Goal: Task Accomplishment & Management: Complete application form

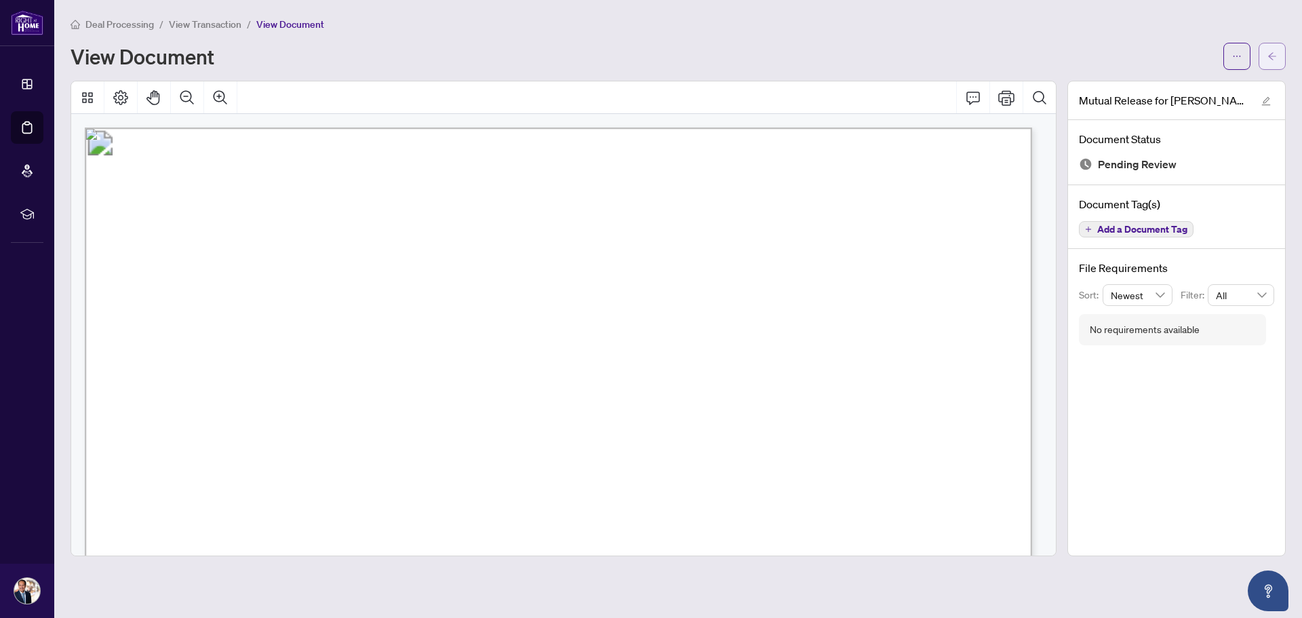
click at [1269, 54] on icon "arrow-left" at bounding box center [1271, 56] width 9 height 9
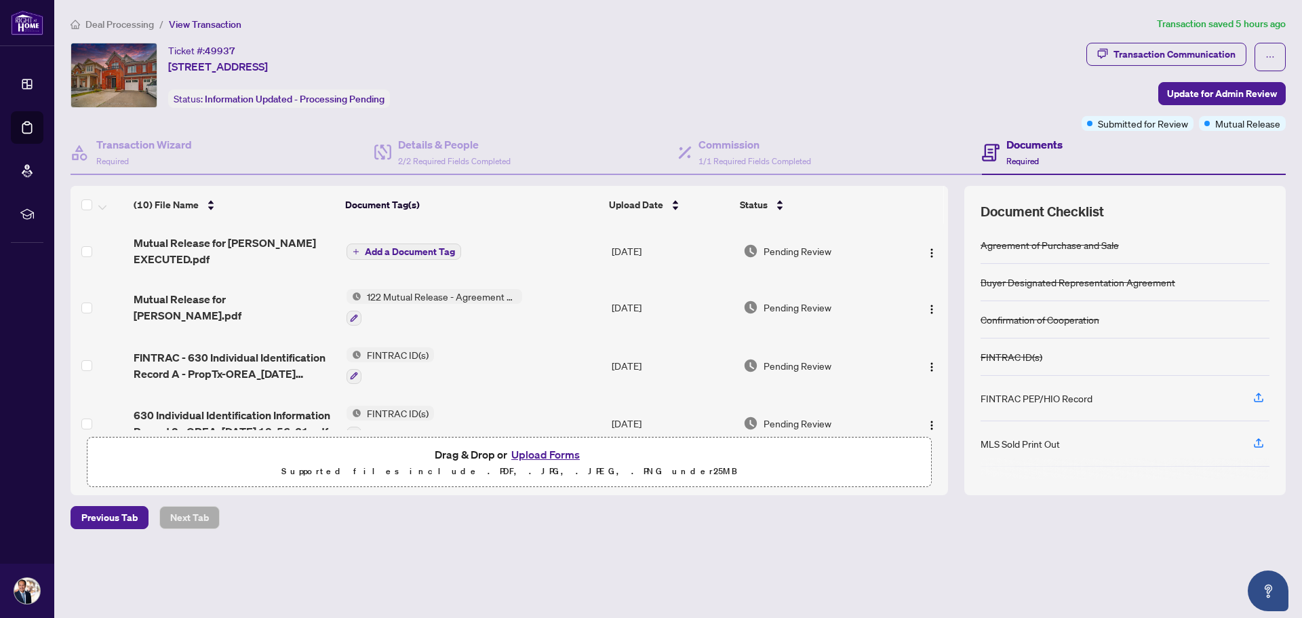
click at [115, 19] on span "Deal Processing" at bounding box center [119, 24] width 68 height 12
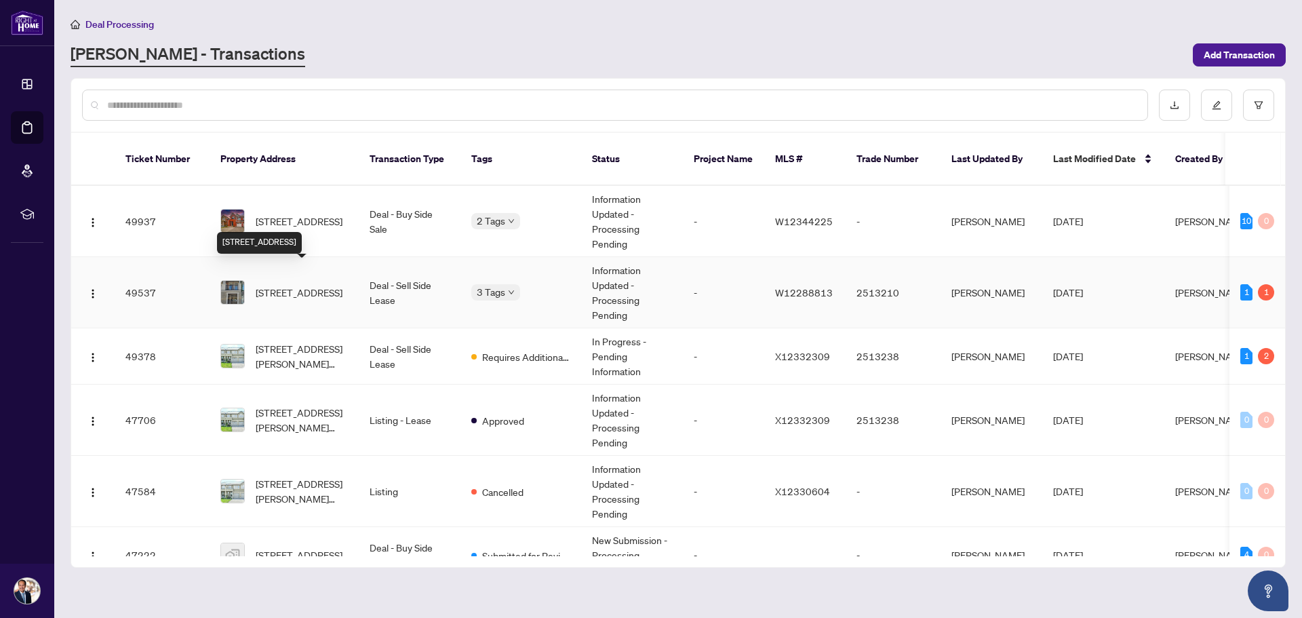
click at [292, 290] on span "[STREET_ADDRESS]" at bounding box center [299, 292] width 87 height 15
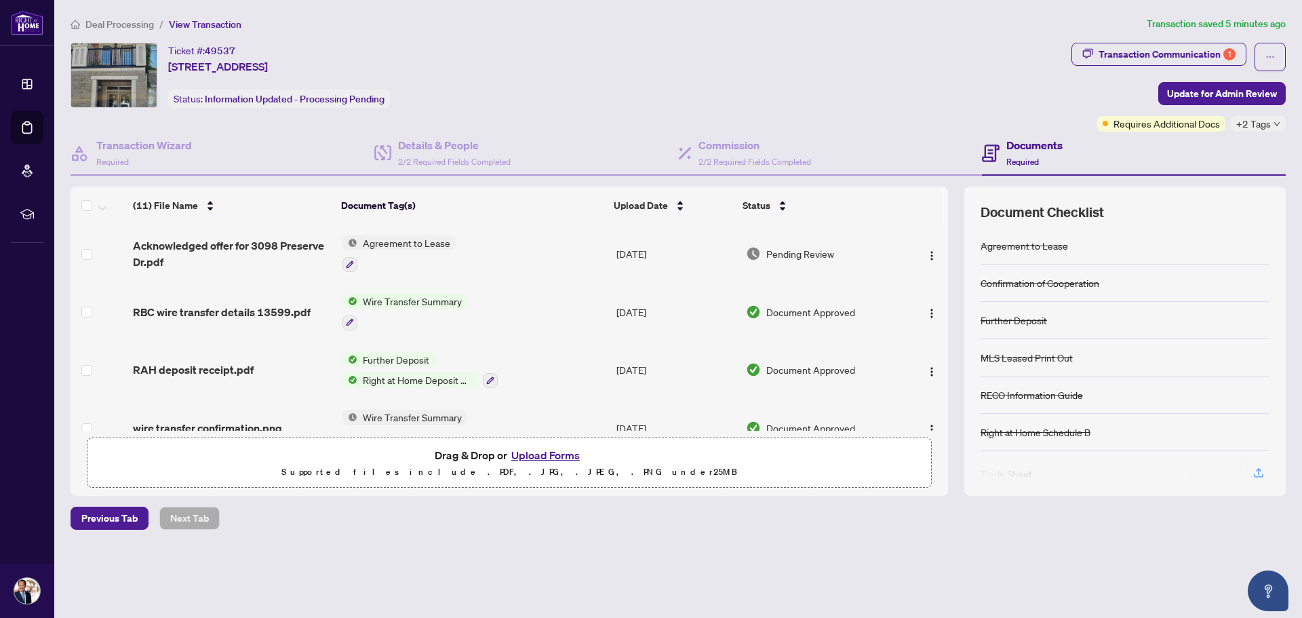
click at [548, 456] on button "Upload Forms" at bounding box center [545, 455] width 77 height 18
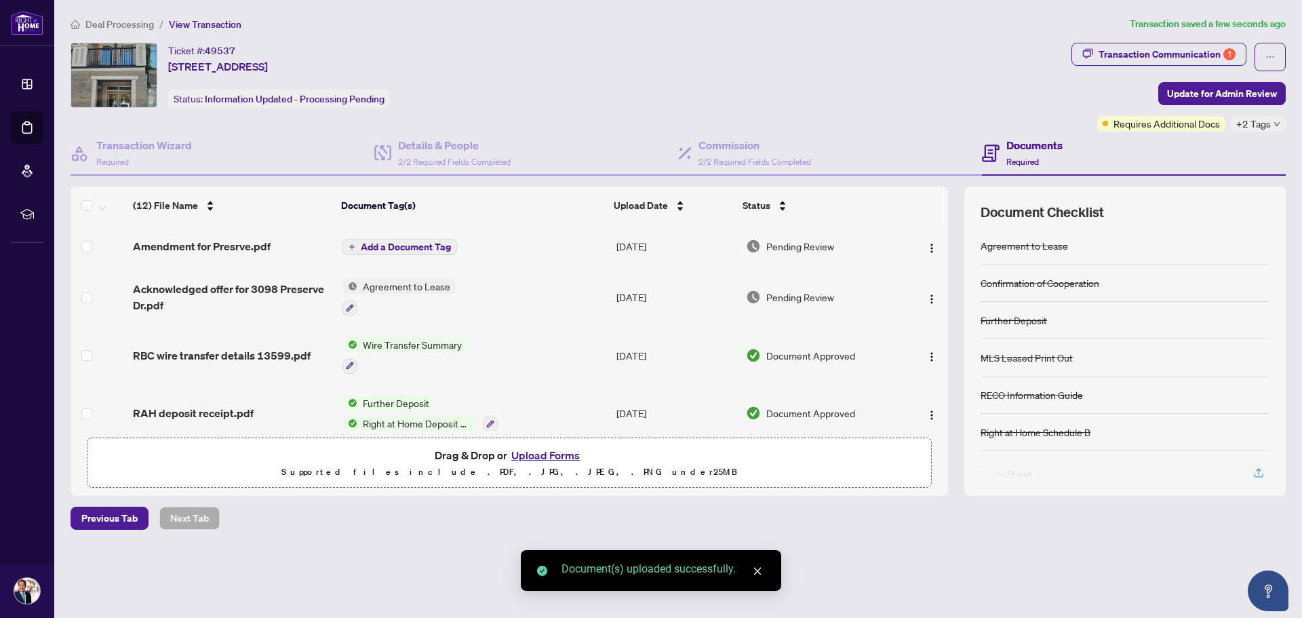
click at [395, 242] on span "Add a Document Tag" at bounding box center [406, 246] width 90 height 9
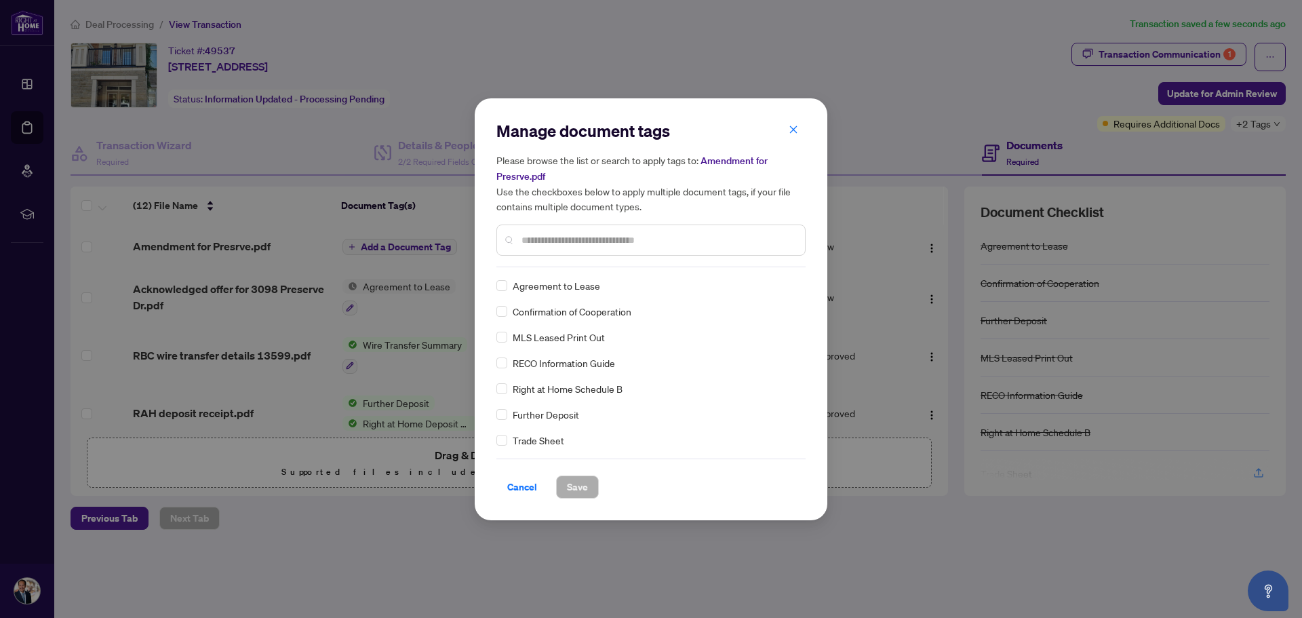
click at [576, 245] on input "text" at bounding box center [657, 240] width 273 height 15
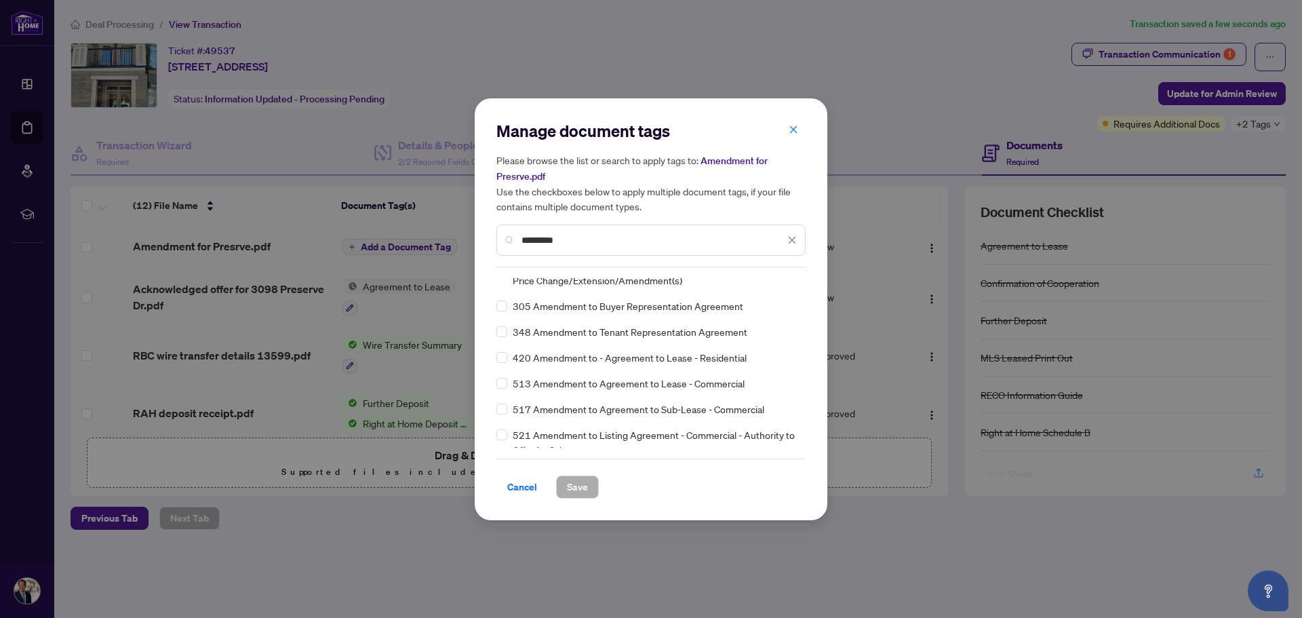
scroll to position [158, 0]
type input "*********"
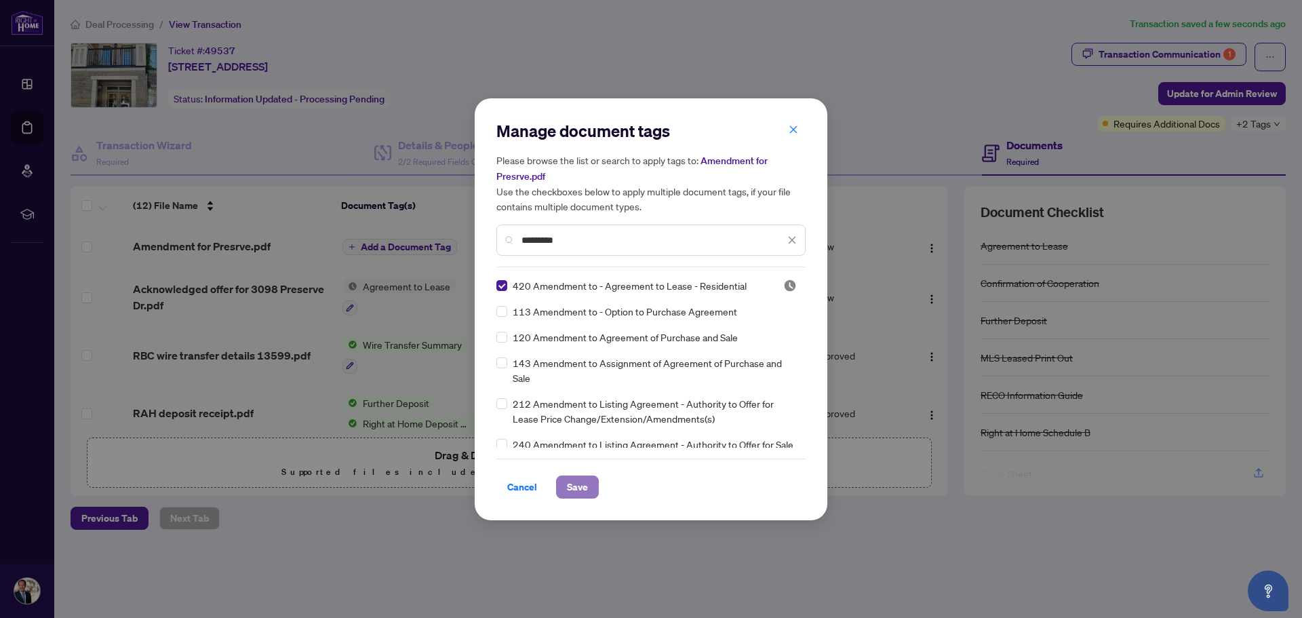
click at [569, 485] on span "Save" at bounding box center [577, 487] width 21 height 22
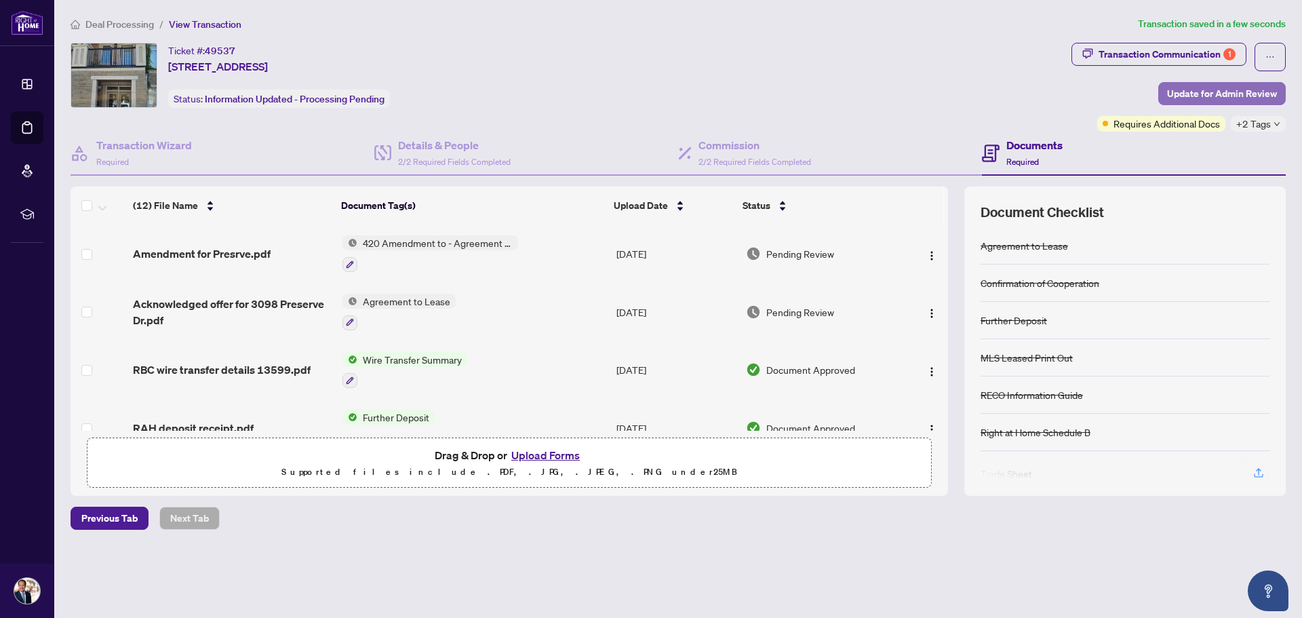
click at [1192, 87] on span "Update for Admin Review" at bounding box center [1222, 94] width 110 height 22
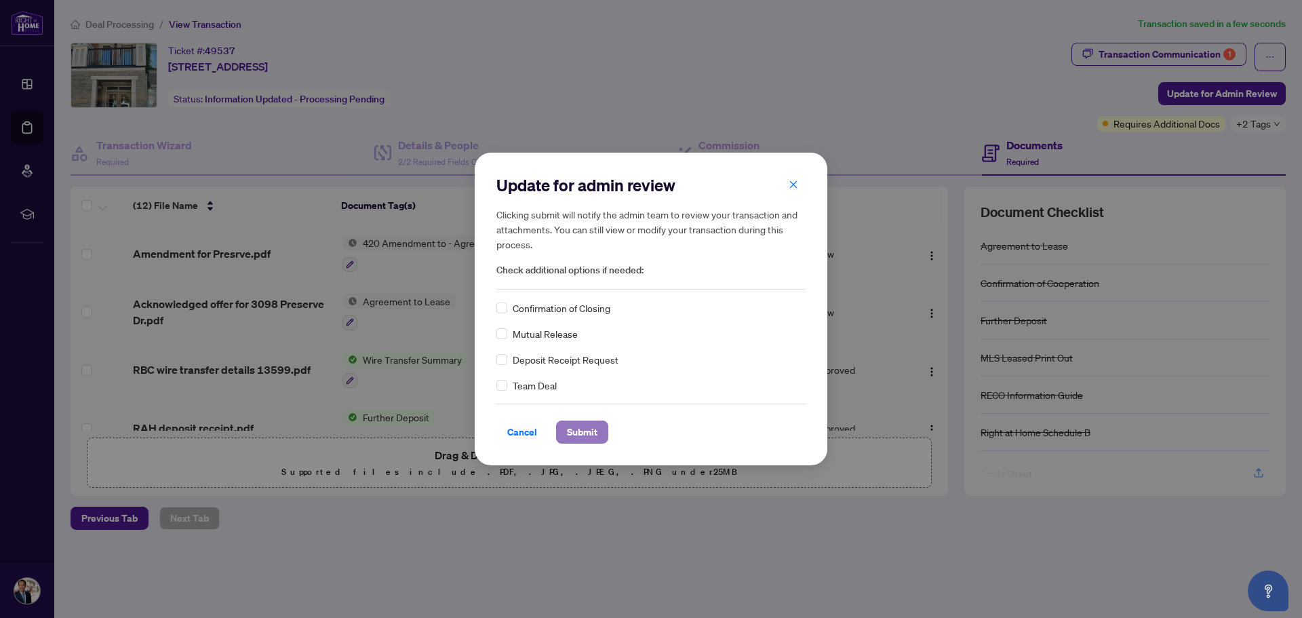
click at [571, 426] on span "Submit" at bounding box center [582, 432] width 31 height 22
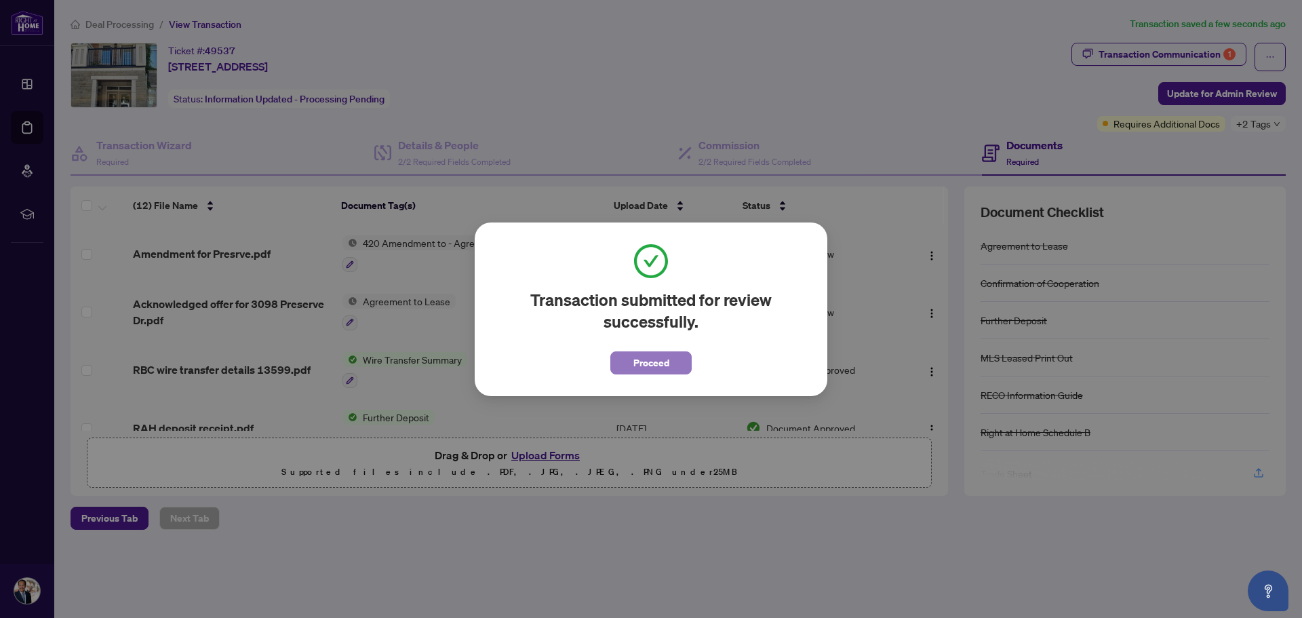
click at [650, 367] on span "Proceed" at bounding box center [651, 363] width 36 height 22
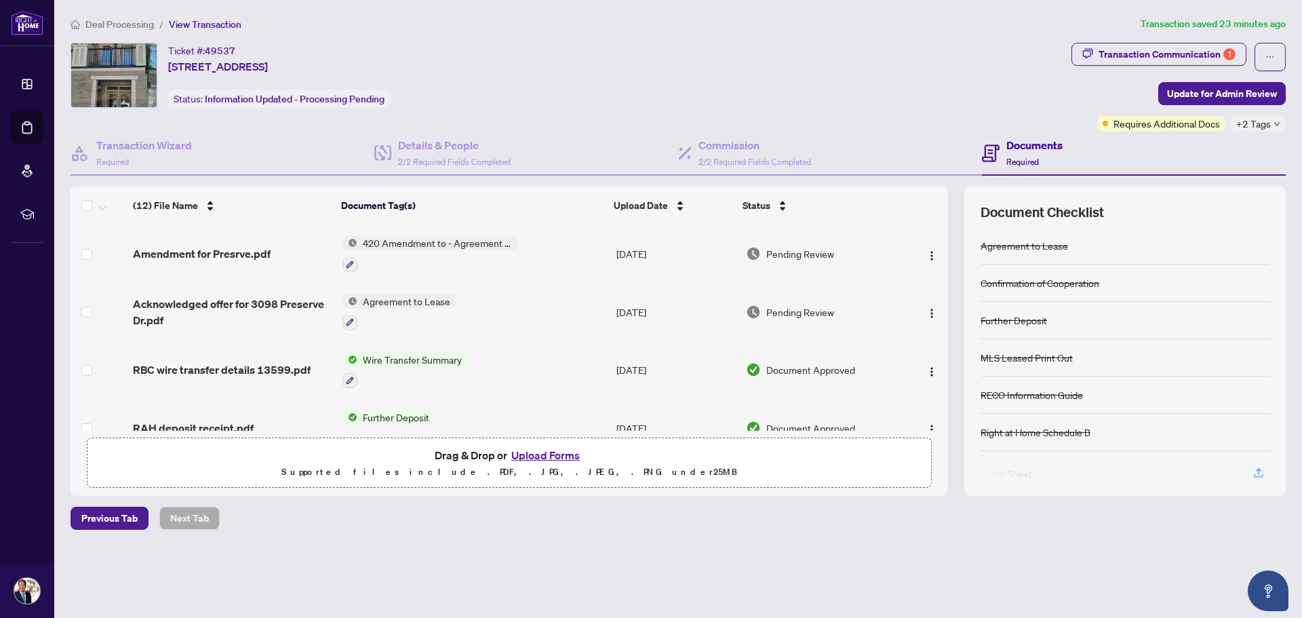
click at [127, 26] on span "Deal Processing" at bounding box center [119, 24] width 68 height 12
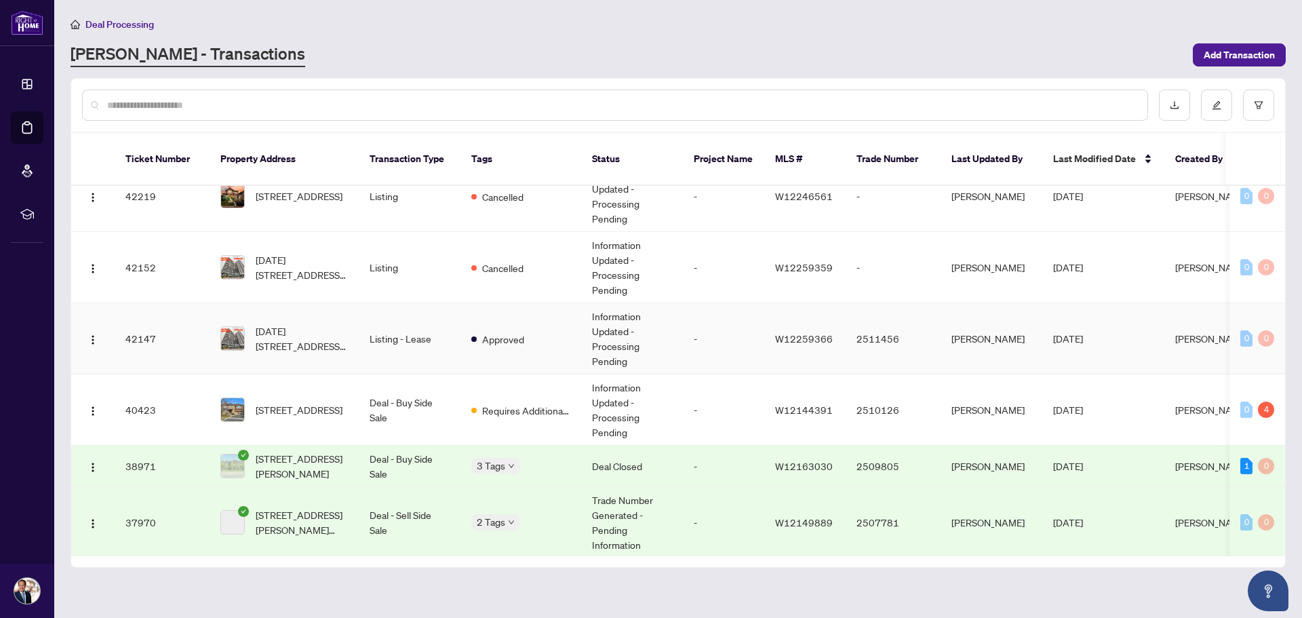
scroll to position [814, 0]
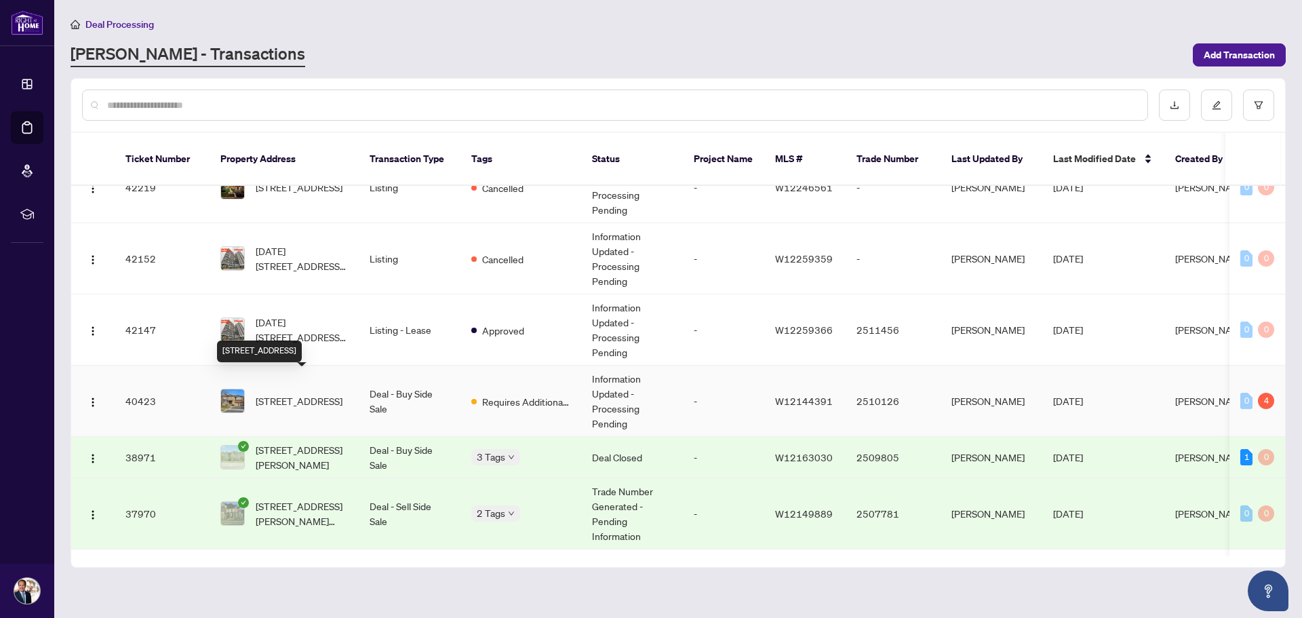
click at [292, 393] on span "[STREET_ADDRESS]" at bounding box center [299, 400] width 87 height 15
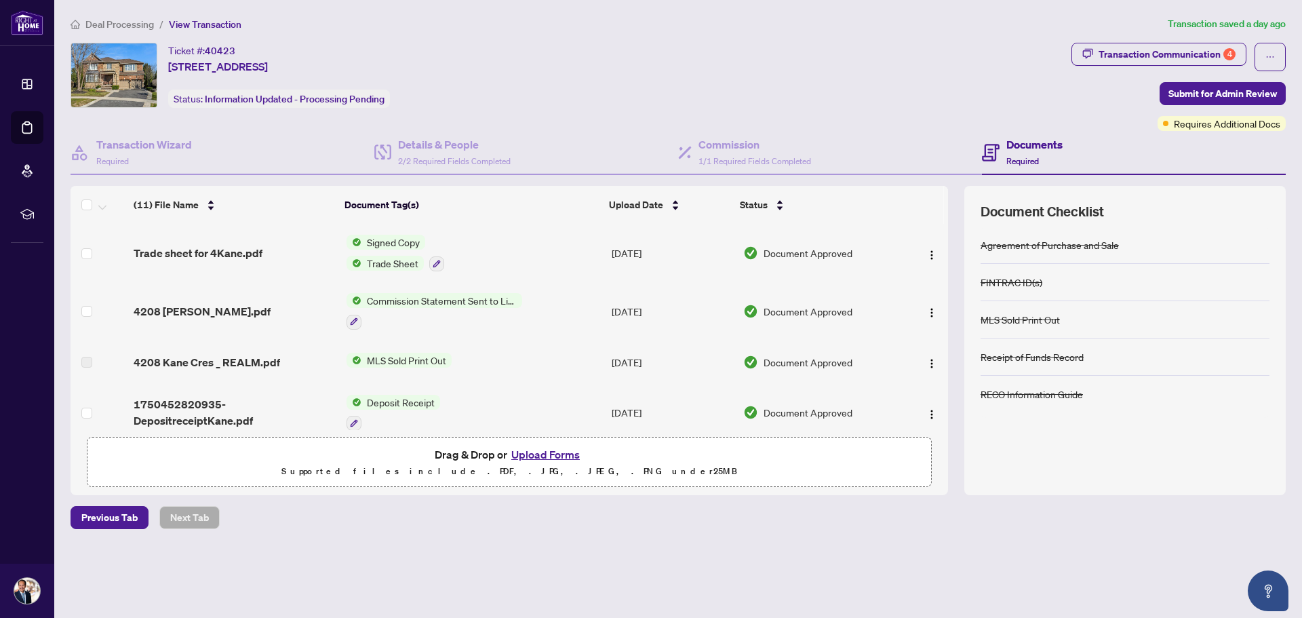
click at [548, 449] on button "Upload Forms" at bounding box center [545, 454] width 77 height 18
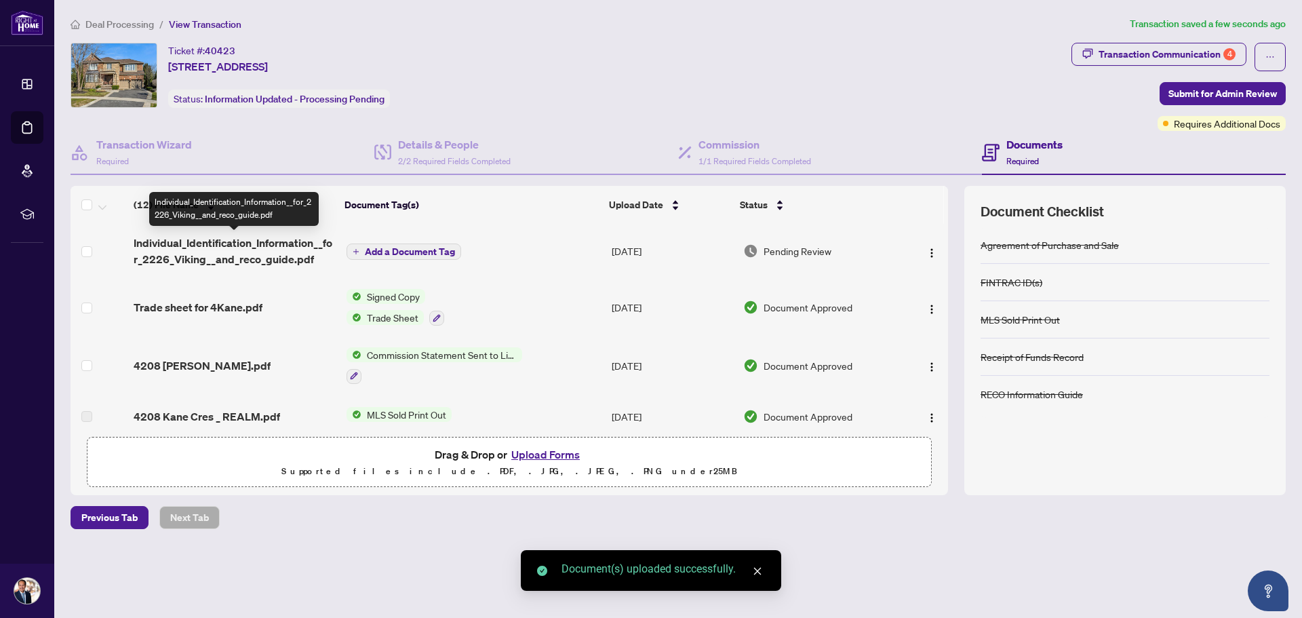
click at [216, 254] on span "Individual_Identification_Information__for_2226_Viking__and_reco_guide.pdf" at bounding box center [234, 251] width 201 height 33
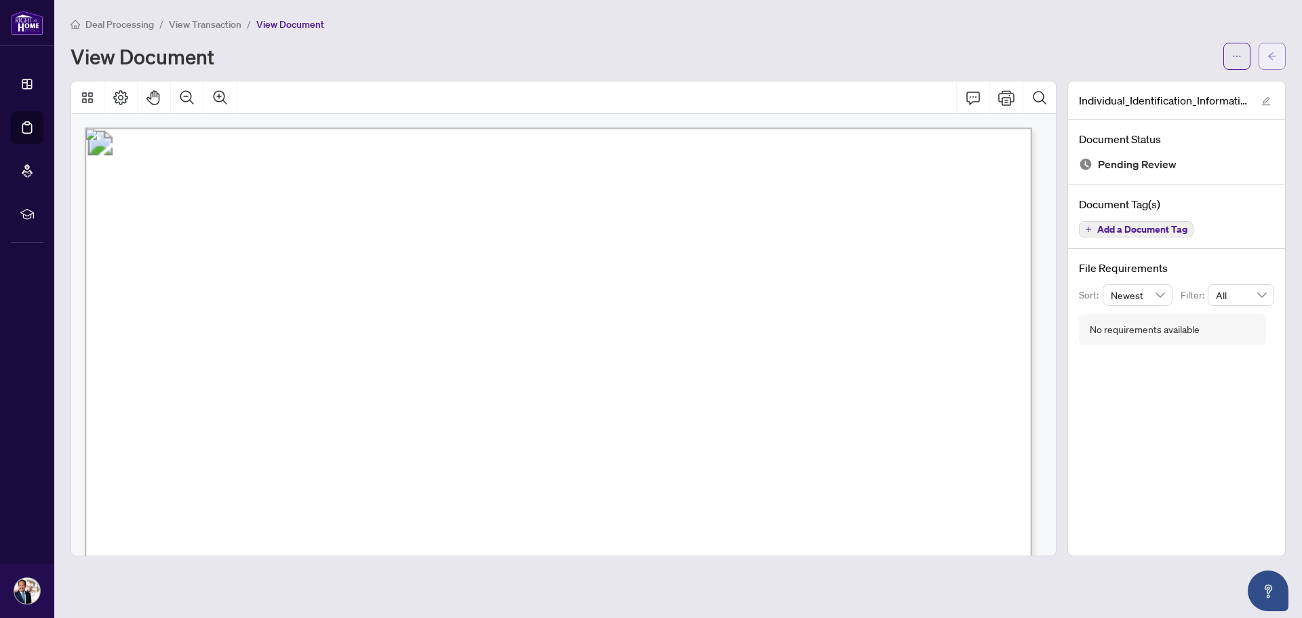
click at [1270, 62] on span "button" at bounding box center [1271, 56] width 9 height 22
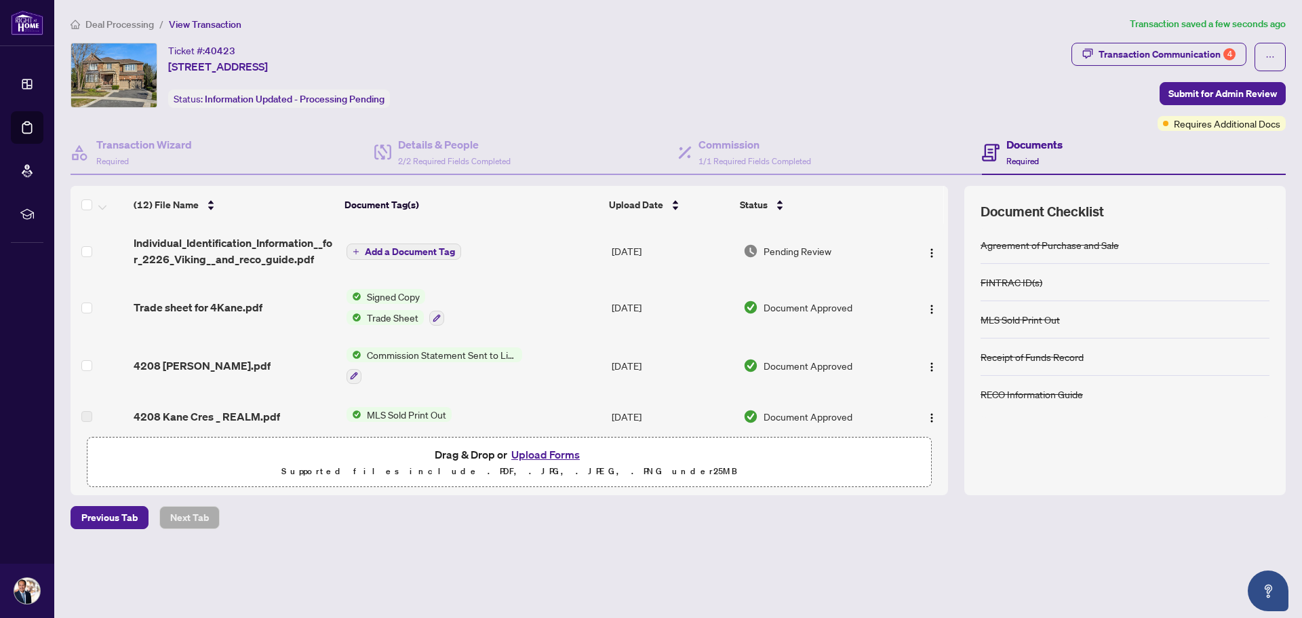
click at [419, 253] on span "Add a Document Tag" at bounding box center [410, 251] width 90 height 9
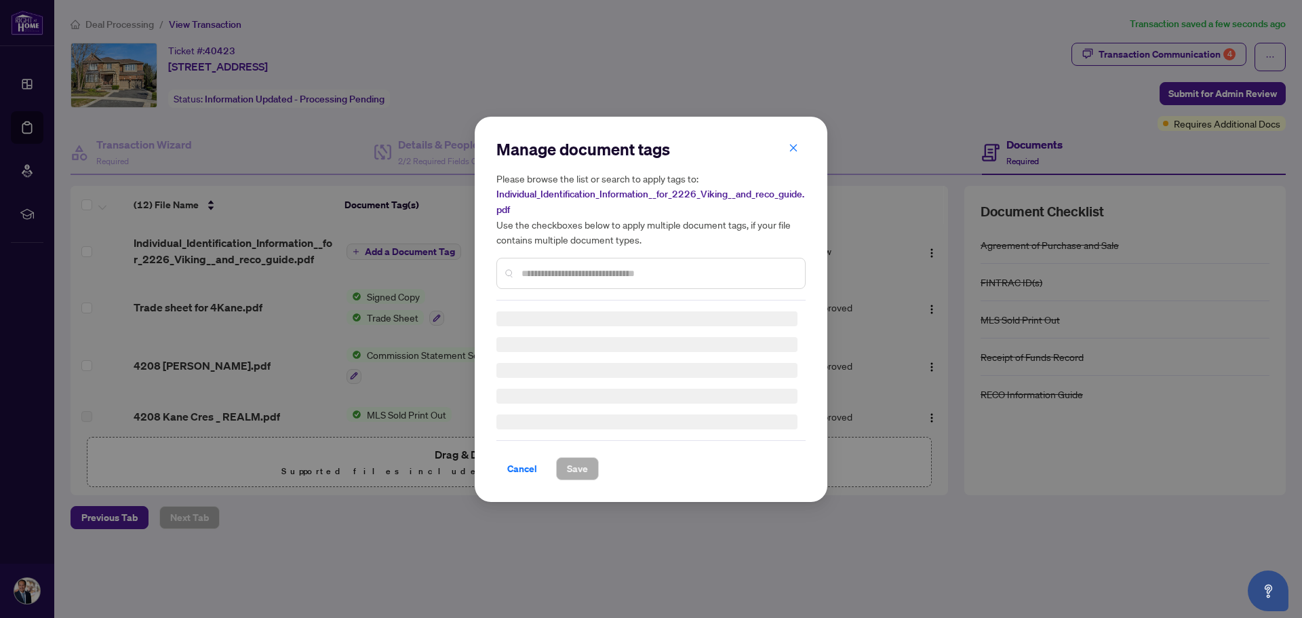
click at [571, 273] on input "text" at bounding box center [657, 273] width 273 height 15
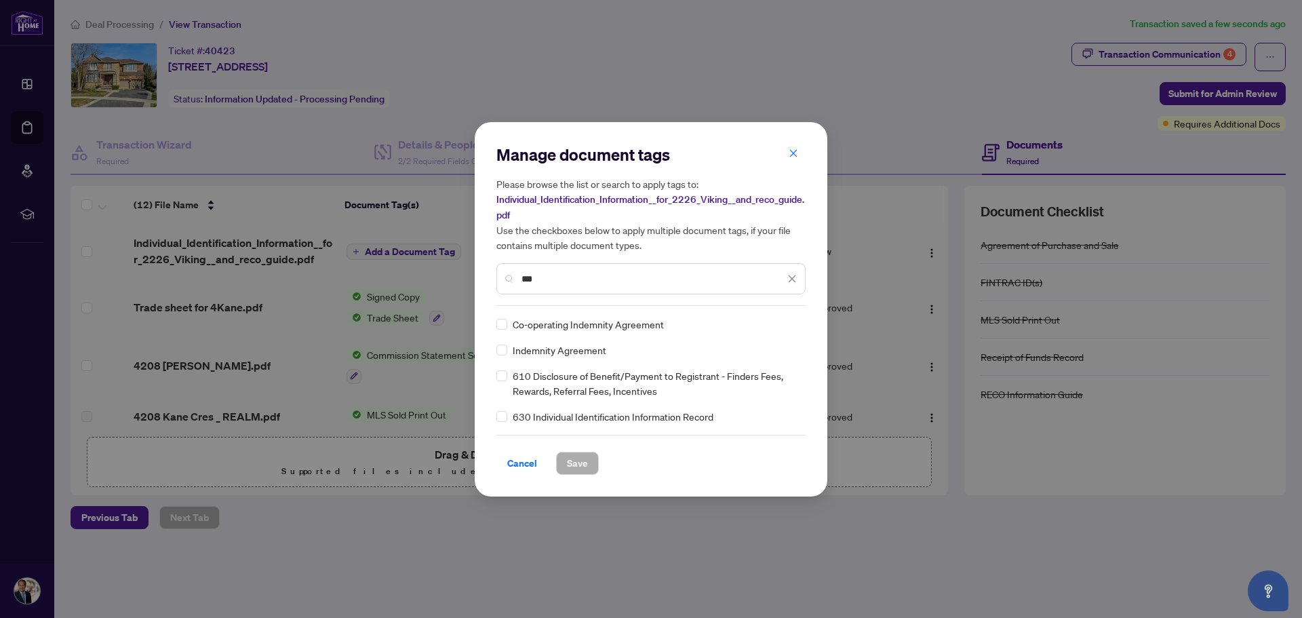
click at [496, 416] on div "Manage document tags Please browse the list or search to apply tags to: Individ…" at bounding box center [651, 309] width 353 height 374
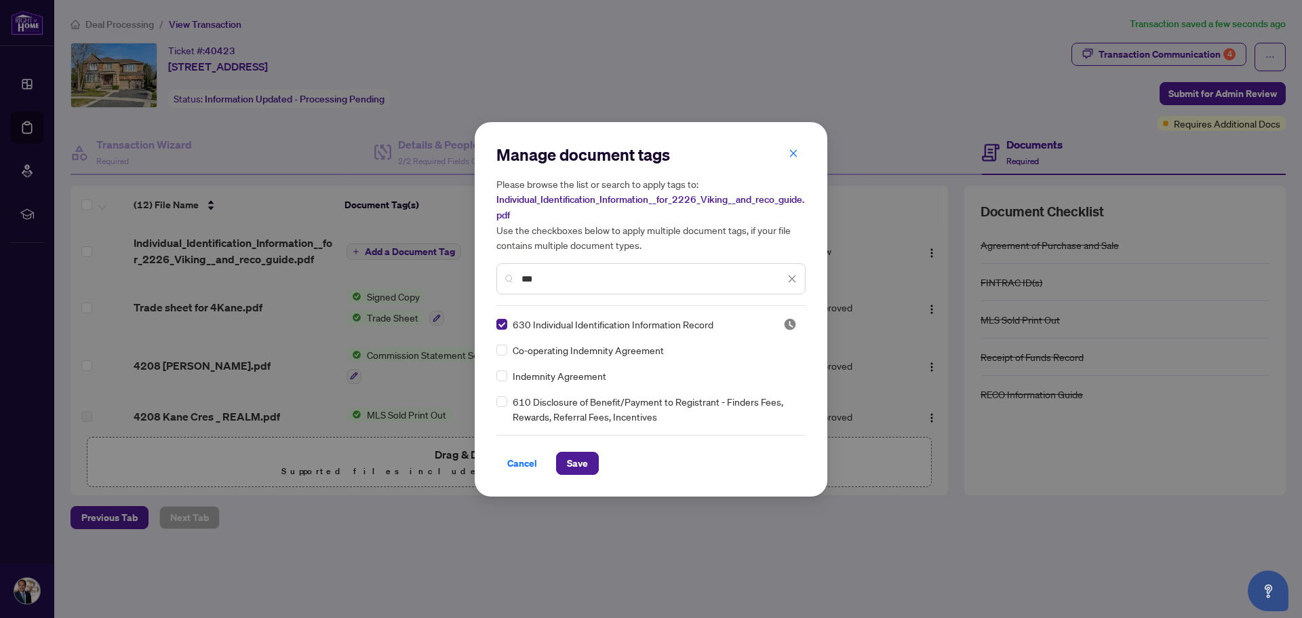
click at [561, 272] on input "***" at bounding box center [652, 278] width 263 height 15
type input "*"
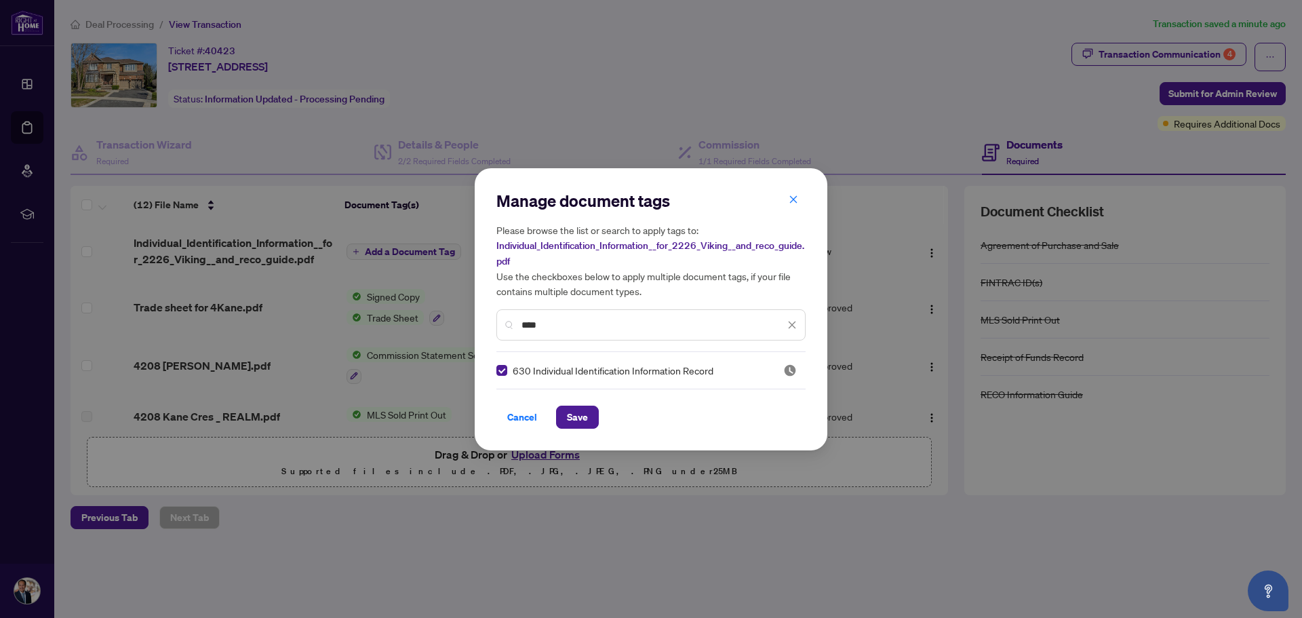
click at [559, 321] on input "****" at bounding box center [652, 324] width 263 height 15
type input "*"
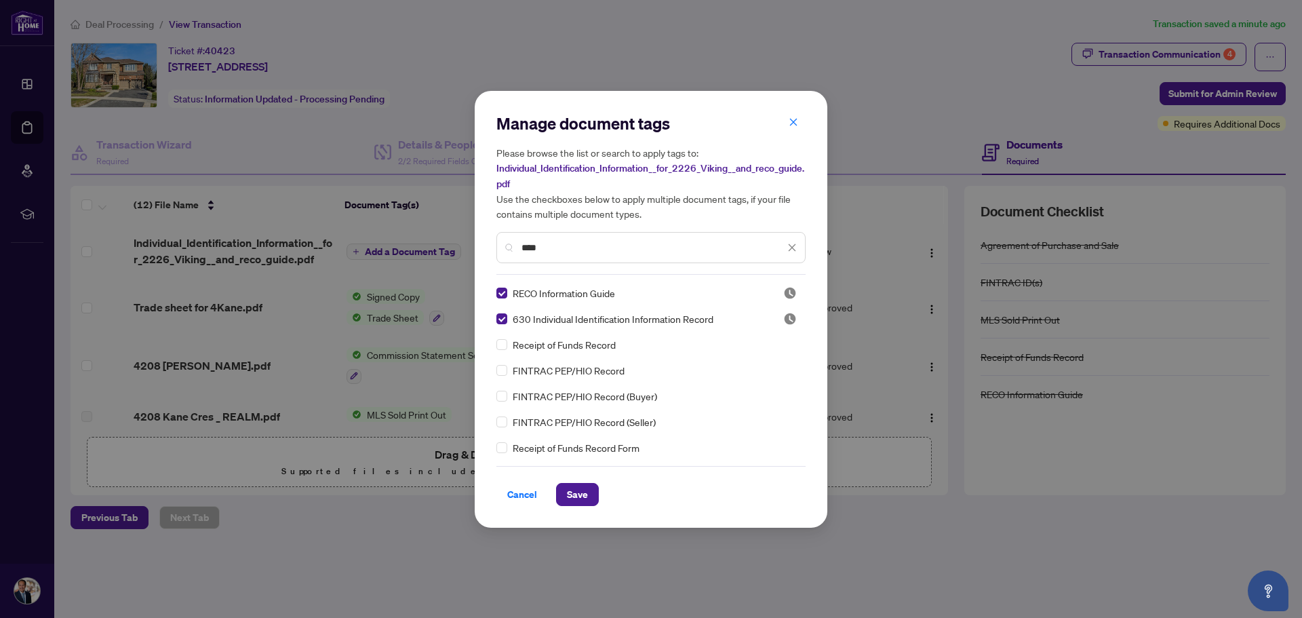
click at [550, 245] on input "****" at bounding box center [652, 247] width 263 height 15
type input "*"
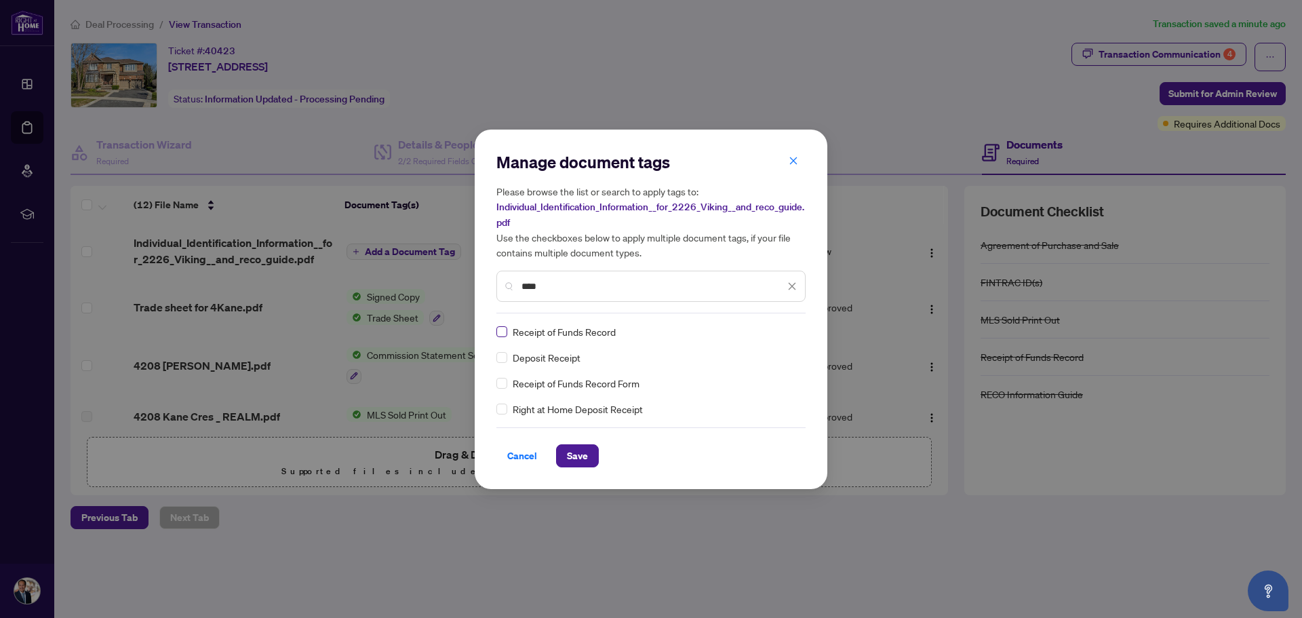
type input "****"
click at [573, 459] on span "Save" at bounding box center [577, 456] width 21 height 22
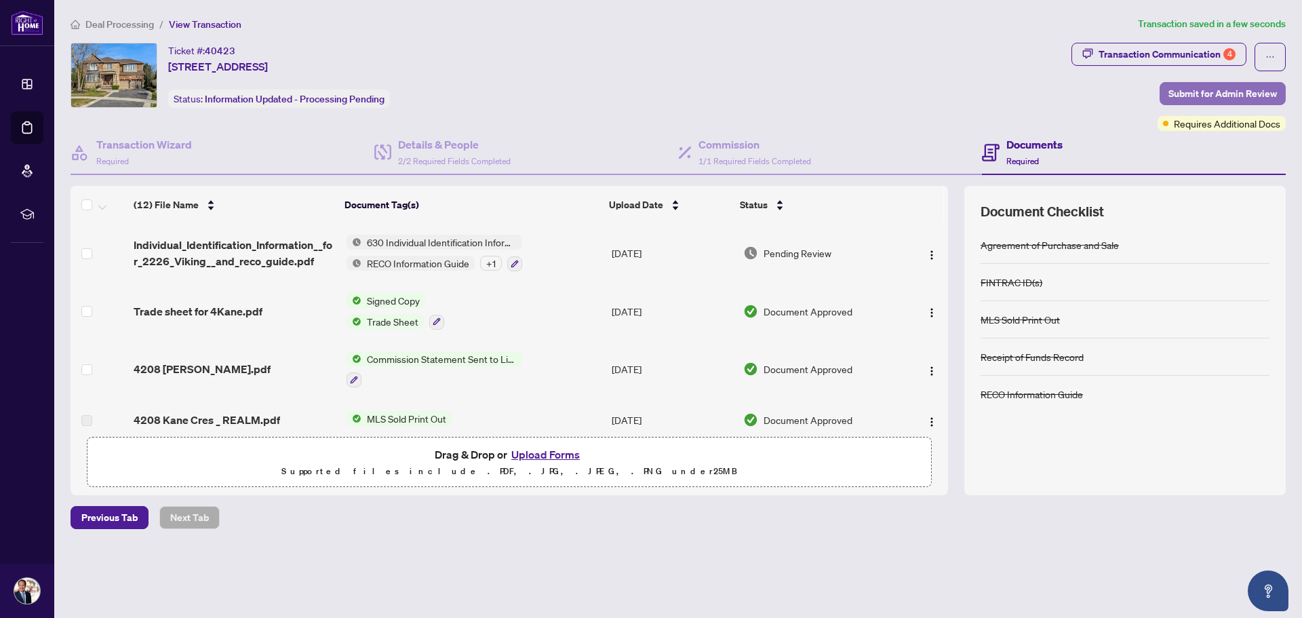
click at [1188, 95] on span "Submit for Admin Review" at bounding box center [1222, 94] width 108 height 22
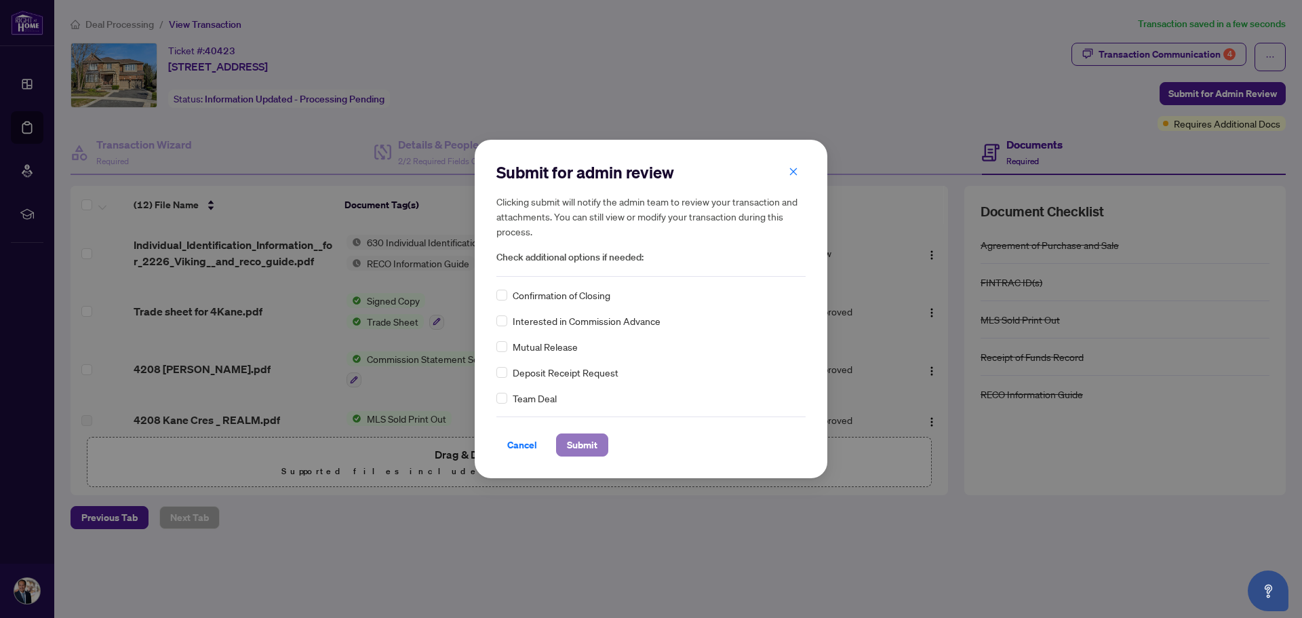
click at [574, 446] on span "Submit" at bounding box center [582, 445] width 31 height 22
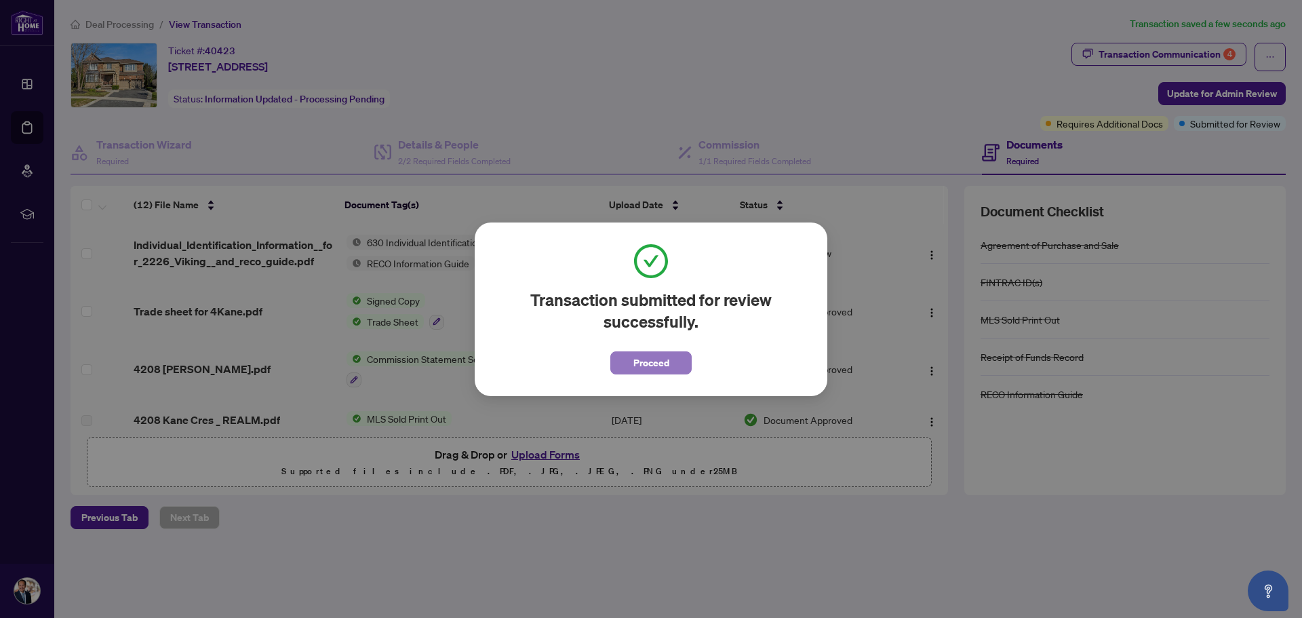
click at [665, 365] on span "Proceed" at bounding box center [651, 363] width 36 height 22
